Goal: Find specific page/section: Find specific page/section

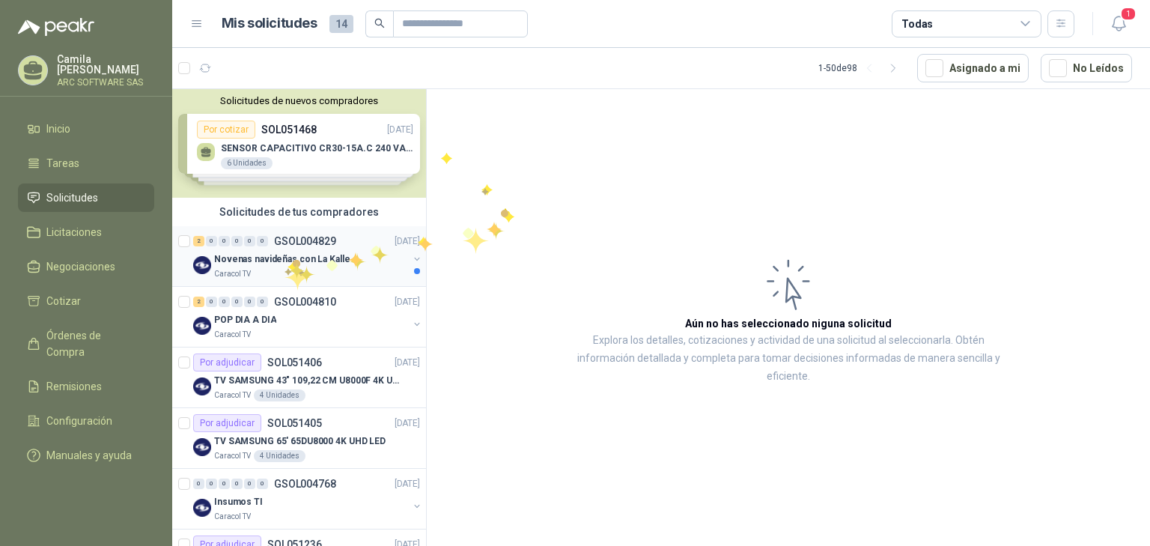
click at [294, 255] on p "Novenas navideñas con La Kalle" at bounding box center [282, 259] width 136 height 14
